Goal: Task Accomplishment & Management: Use online tool/utility

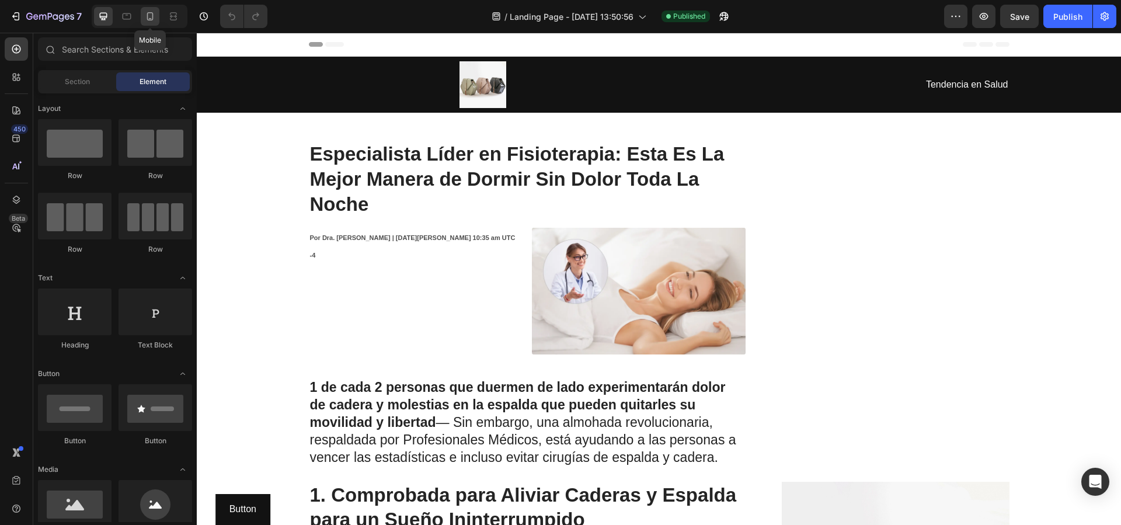
click at [141, 23] on div at bounding box center [150, 16] width 19 height 19
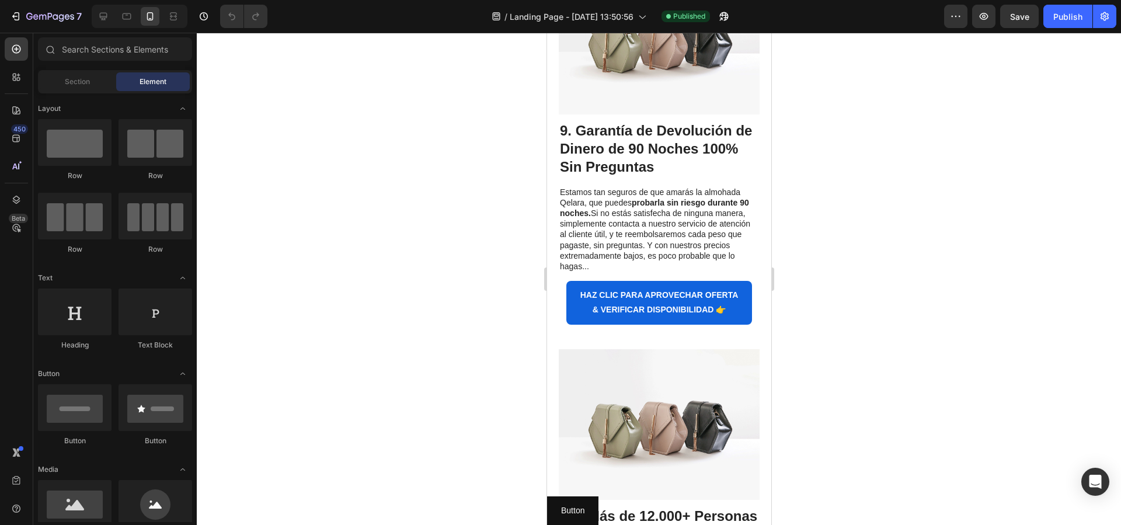
scroll to position [3555, 0]
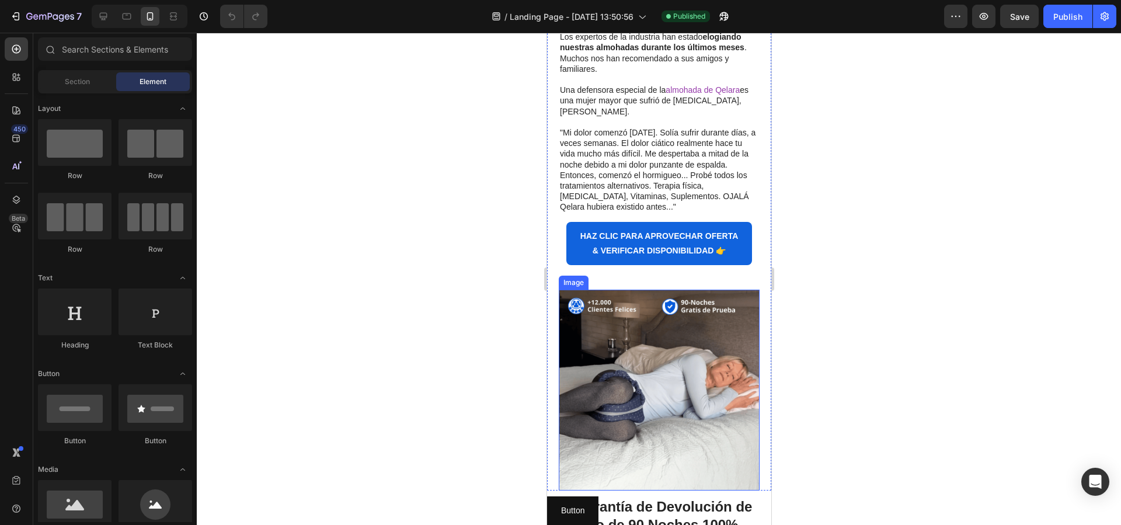
click at [678, 395] on img at bounding box center [658, 390] width 201 height 201
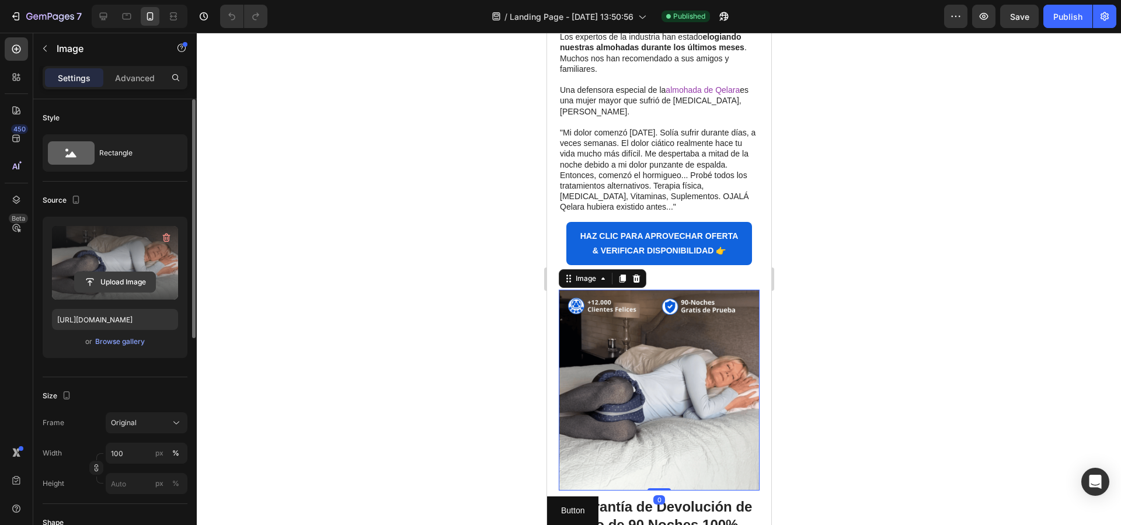
click at [130, 289] on input "file" at bounding box center [115, 282] width 81 height 20
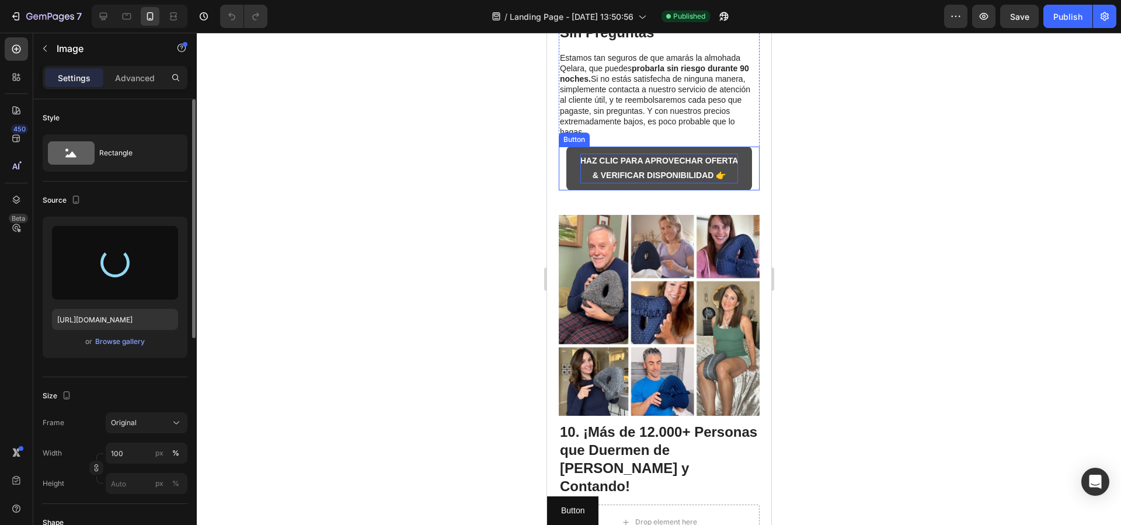
scroll to position [4051, 0]
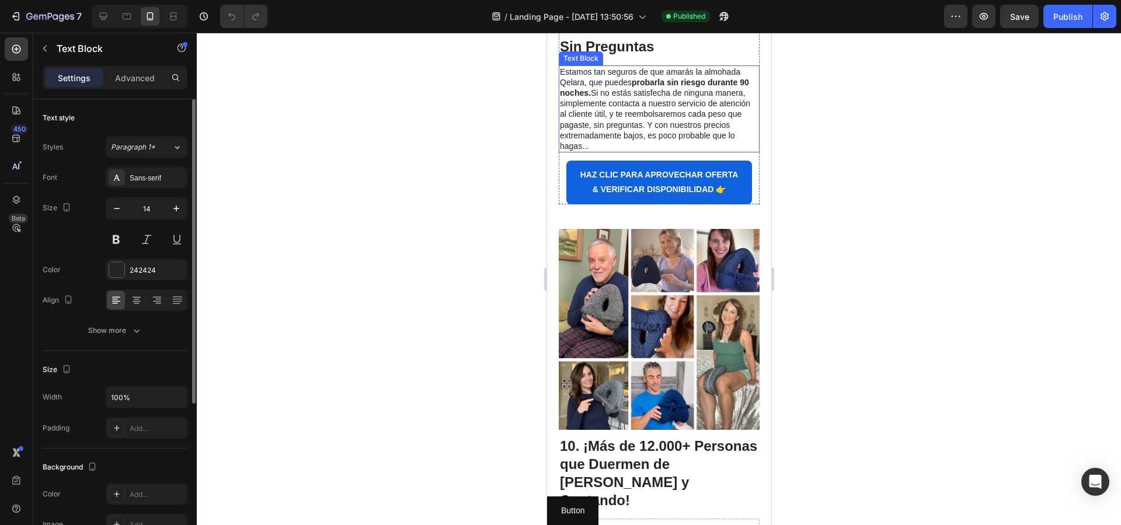
click at [720, 138] on p "Estamos tan seguros de que amarás la almohada Qelara, que puedes probarla sin r…" at bounding box center [658, 109] width 198 height 85
click at [655, 54] on strong "9. Garantía de Devolución de Dinero de 90 Noches 100% Sin Preguntas" at bounding box center [655, 28] width 192 height 52
click at [636, 54] on strong "9. Garantía de Devolución de Dinero de 90 Noches 100% Sin Preguntas" at bounding box center [655, 28] width 192 height 52
click at [748, 97] on strong "probarla sin riesgo durante 90 noches." at bounding box center [653, 88] width 189 height 20
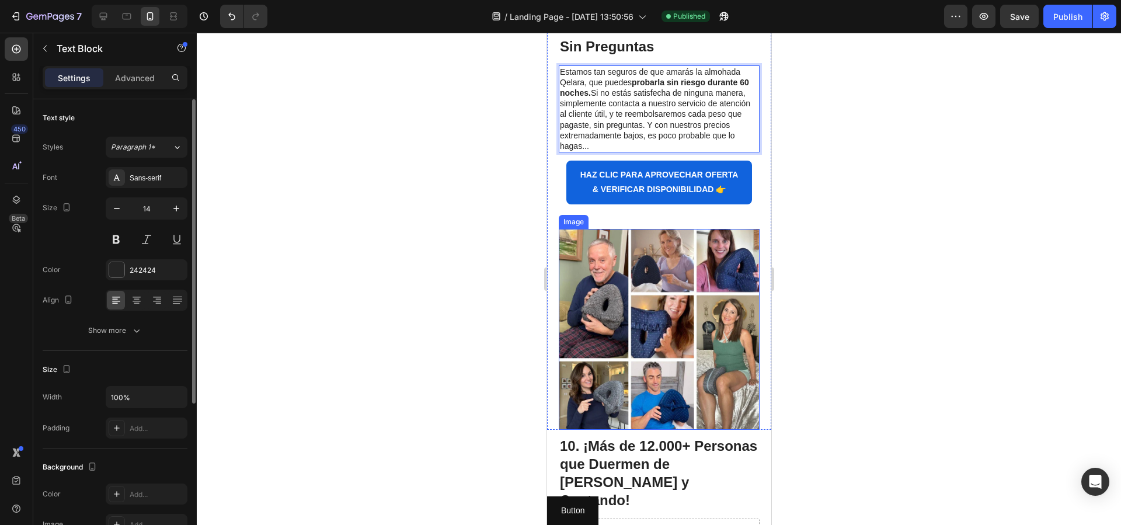
click at [659, 362] on img at bounding box center [658, 329] width 201 height 201
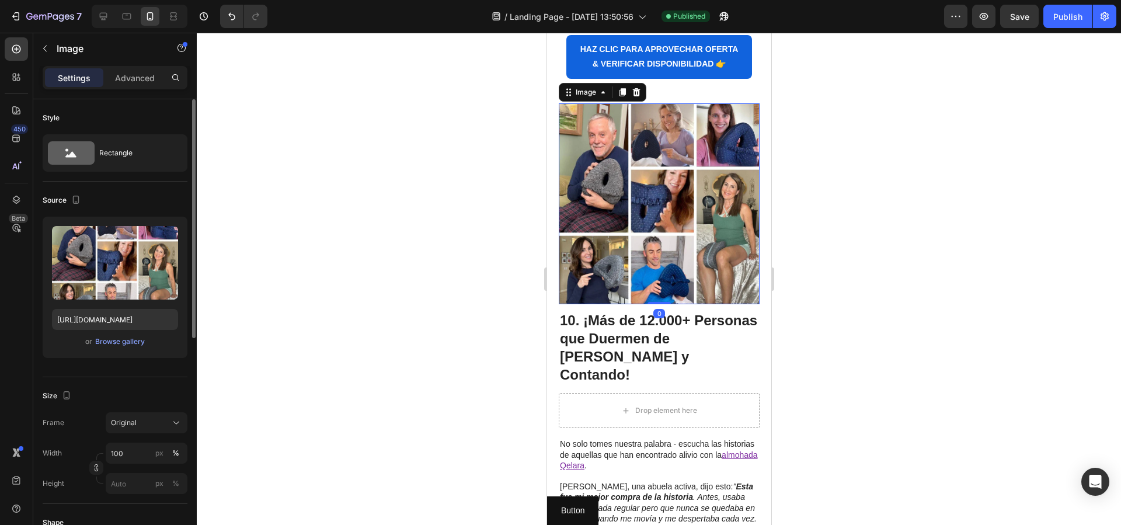
scroll to position [4255, 0]
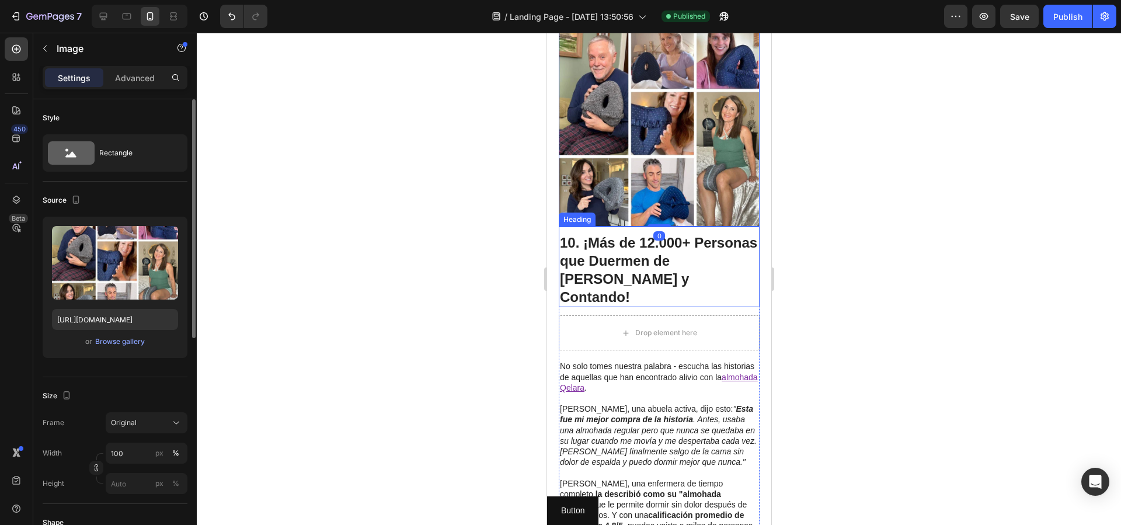
click at [624, 301] on strong "10. ¡Más de 12.000+ Personas que Duermen de [PERSON_NAME] y Contando!" at bounding box center [657, 270] width 197 height 71
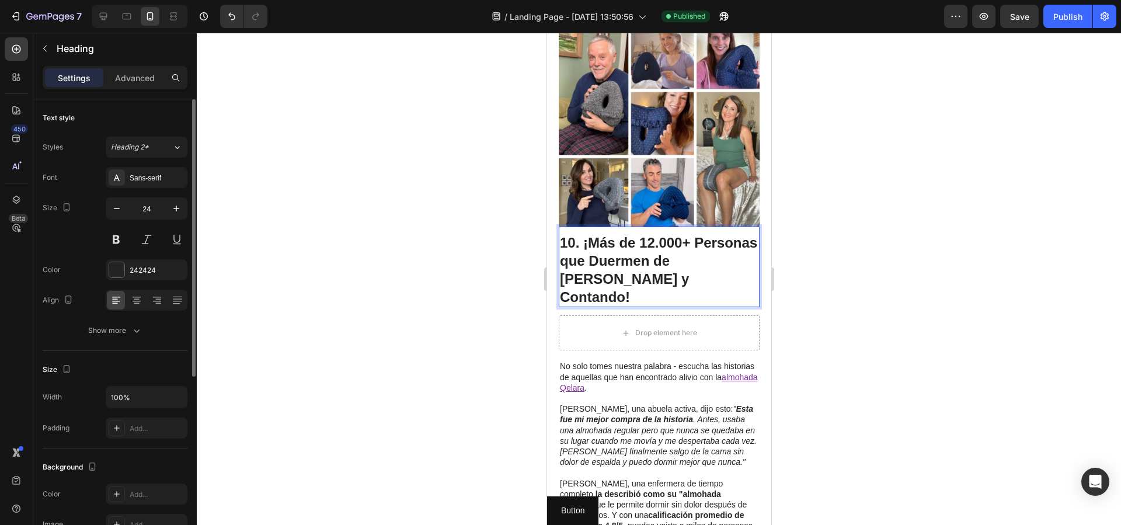
click at [665, 290] on strong "10. ¡Más de 12.000+ Personas que Duermen de [PERSON_NAME] y Contando!" at bounding box center [657, 270] width 197 height 71
click at [656, 290] on strong "10. ¡Más de 12.000+ Personas que Duermen de [PERSON_NAME] y Contando!" at bounding box center [657, 270] width 197 height 71
click at [651, 293] on strong "10. ¡Más de 12.000+ Personas que Duermen de [PERSON_NAME] y Contando!" at bounding box center [657, 270] width 197 height 71
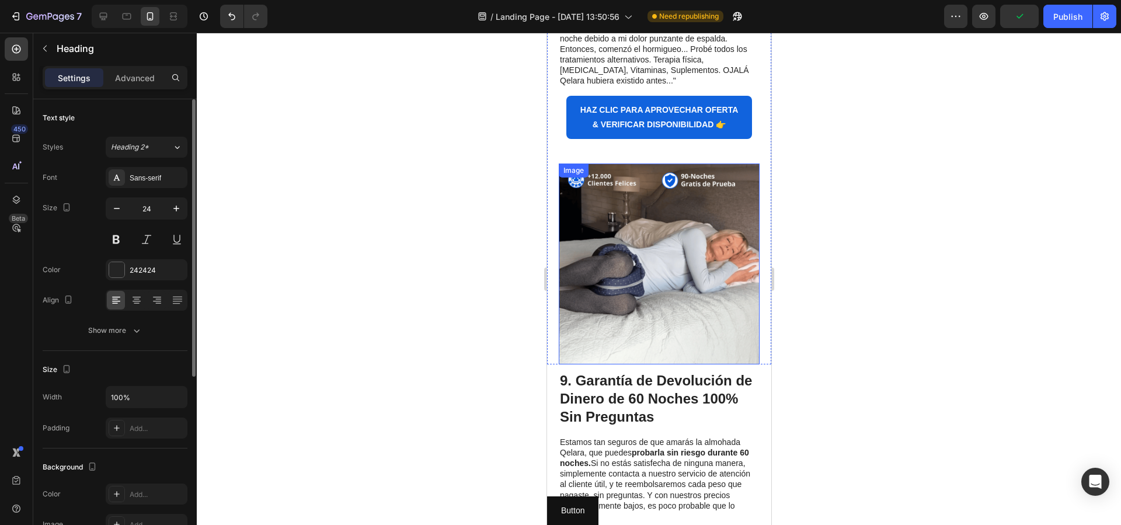
scroll to position [3657, 0]
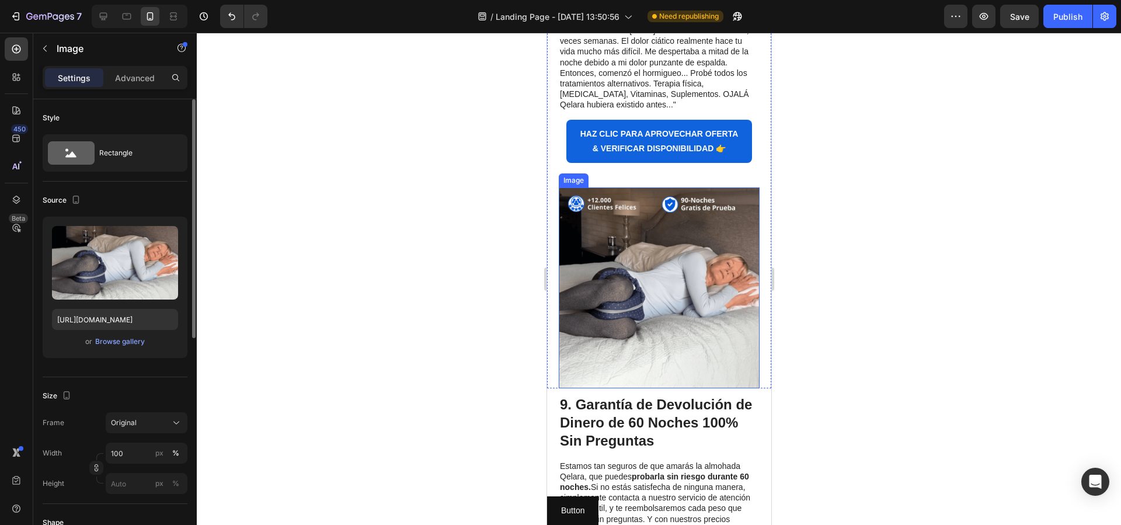
click at [653, 322] on img at bounding box center [658, 287] width 201 height 201
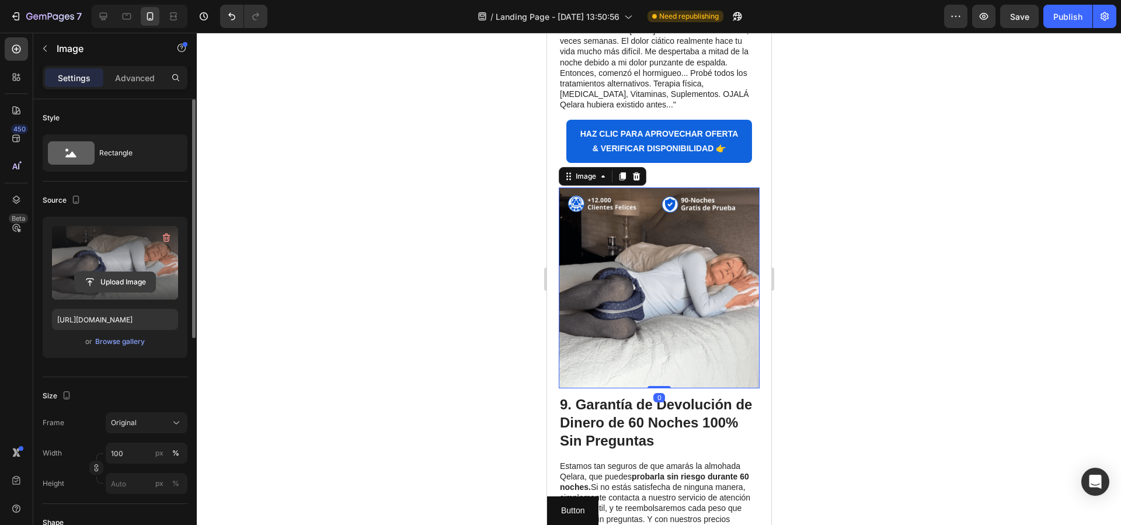
click at [116, 278] on input "file" at bounding box center [115, 282] width 81 height 20
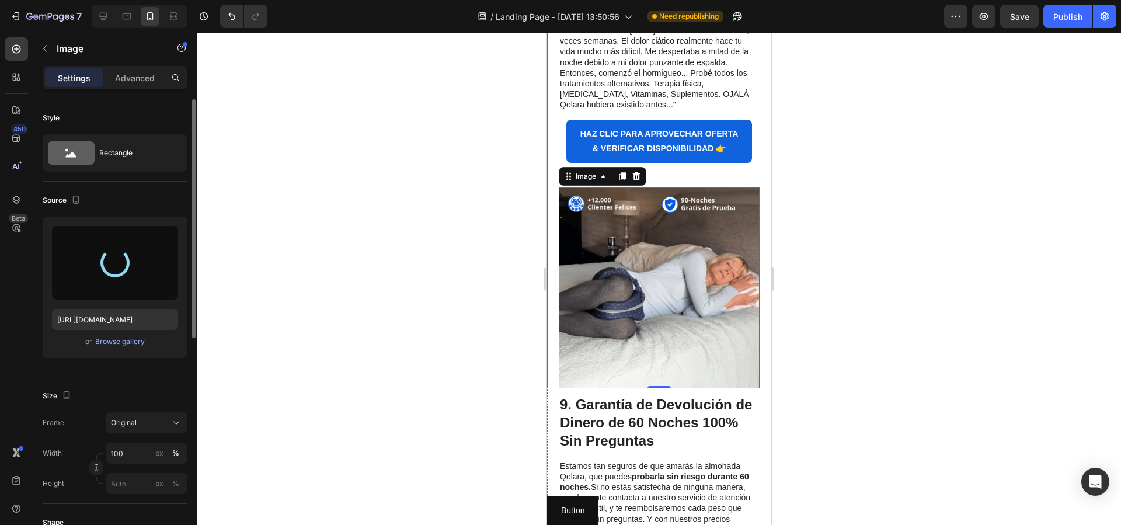
type input "[URL][DOMAIN_NAME]"
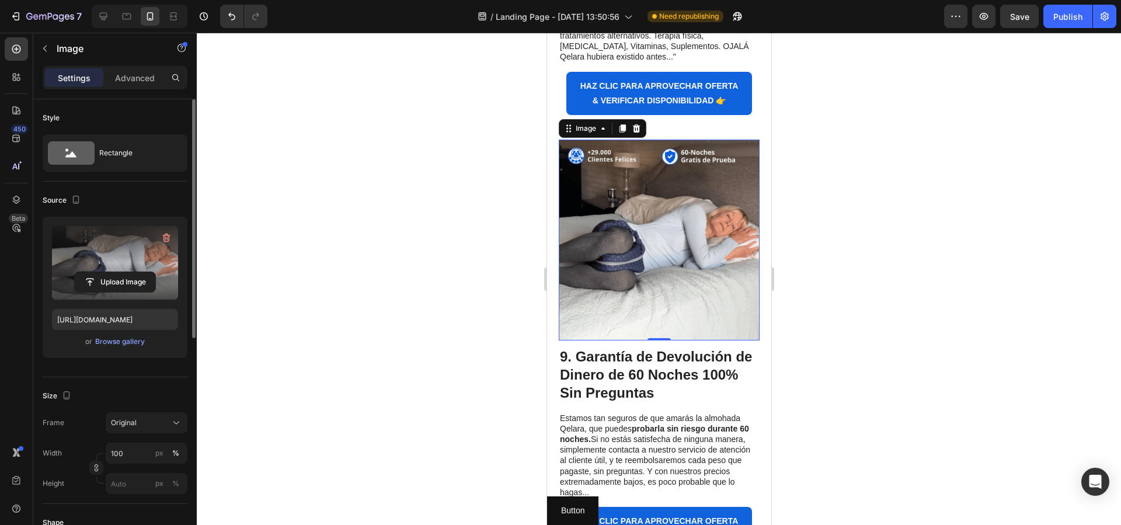
scroll to position [3737, 0]
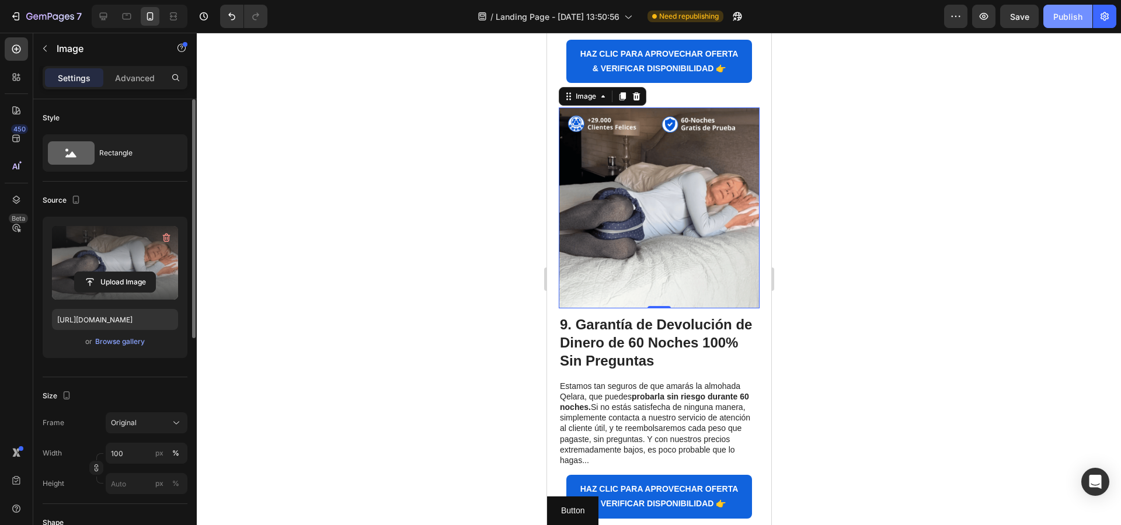
click at [1070, 11] on div "Publish" at bounding box center [1067, 17] width 29 height 12
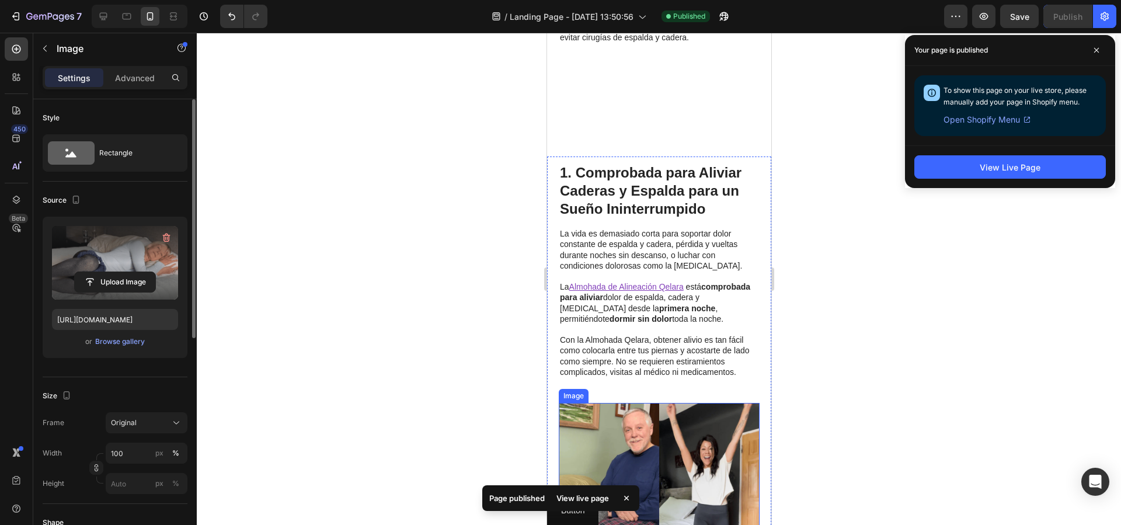
scroll to position [0, 0]
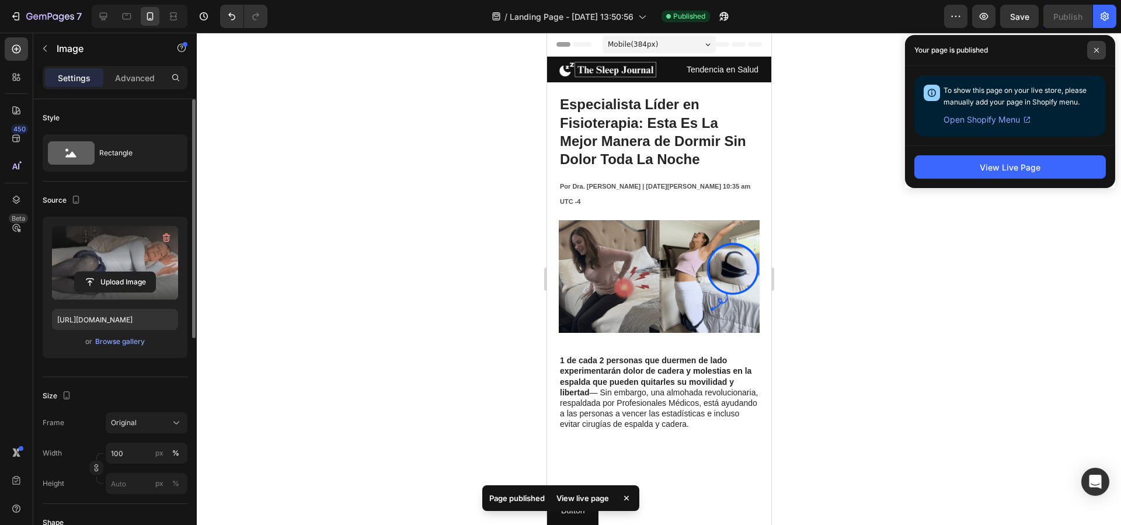
drag, startPoint x: 1104, startPoint y: 48, endPoint x: 1047, endPoint y: 50, distance: 56.6
click at [1104, 48] on span at bounding box center [1096, 50] width 19 height 19
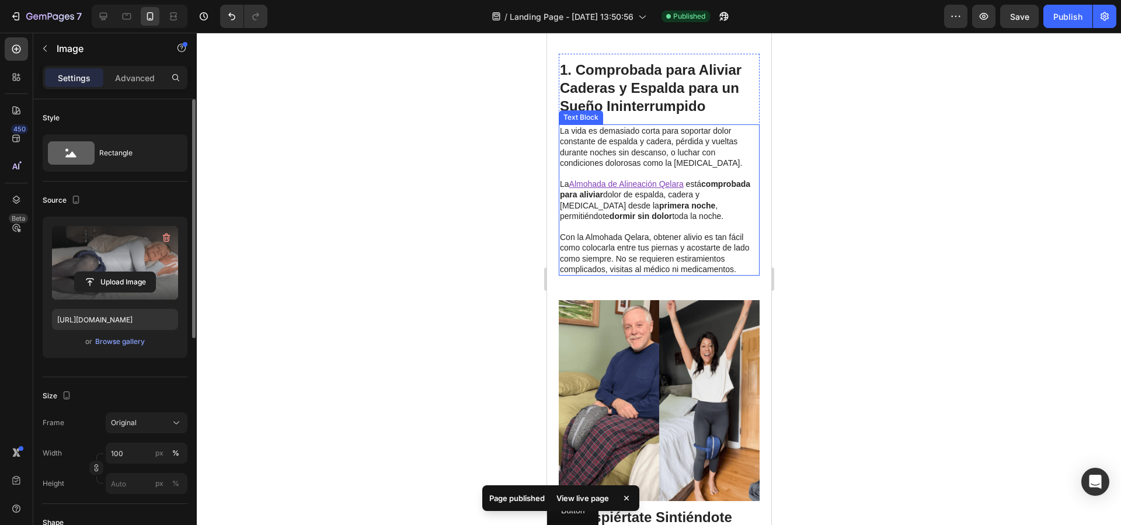
scroll to position [479, 0]
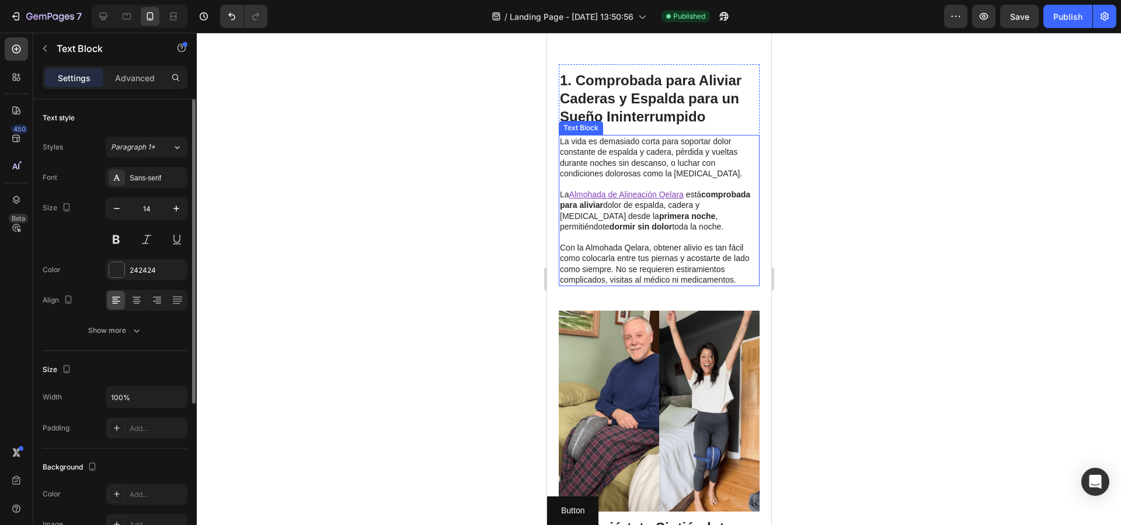
click at [618, 199] on u "Almohada de Alineación Qelara" at bounding box center [626, 194] width 114 height 9
click at [642, 199] on u "Almohada de Alineación Qelara" at bounding box center [626, 194] width 114 height 9
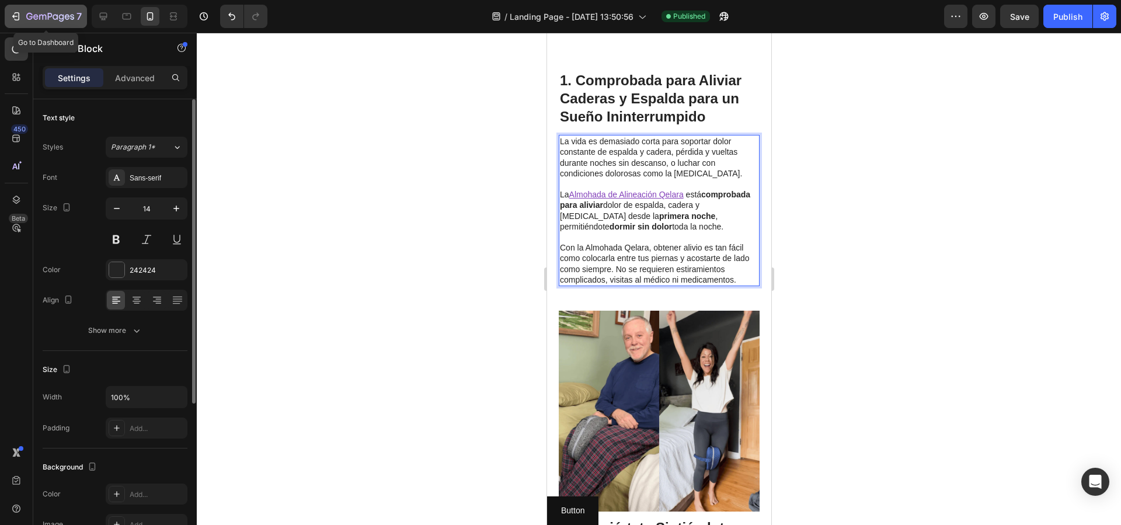
click at [20, 12] on icon "button" at bounding box center [16, 17] width 12 height 12
